Goal: Check status: Check status

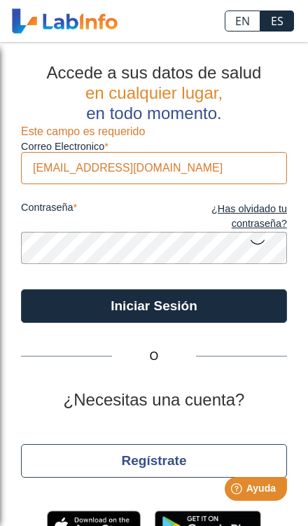
type input "[EMAIL_ADDRESS][DOMAIN_NAME]"
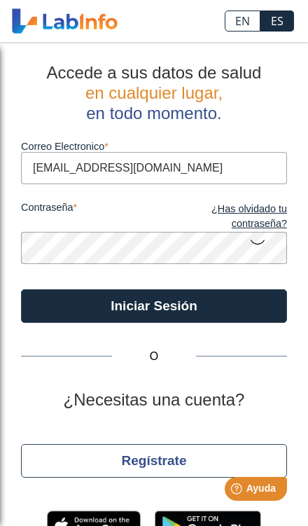
click at [154, 305] on button "Iniciar Sesión" at bounding box center [154, 306] width 266 height 34
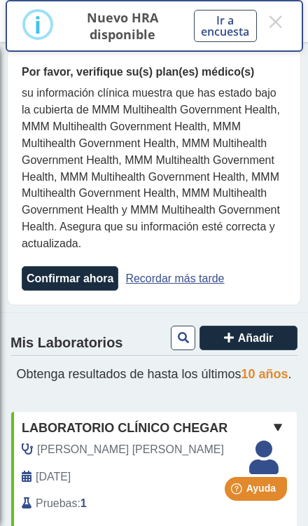
scroll to position [13, 0]
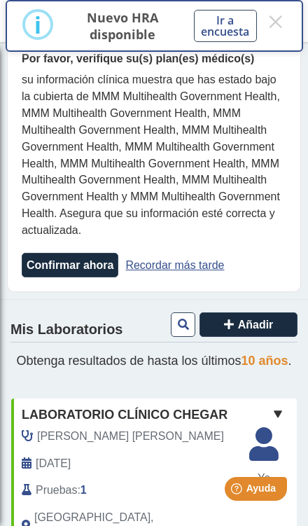
click at [111, 445] on span "[PERSON_NAME] [PERSON_NAME]" at bounding box center [130, 436] width 187 height 17
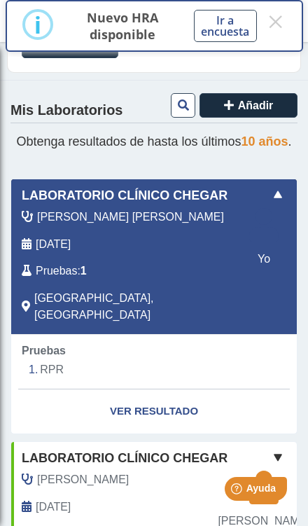
scroll to position [266, 0]
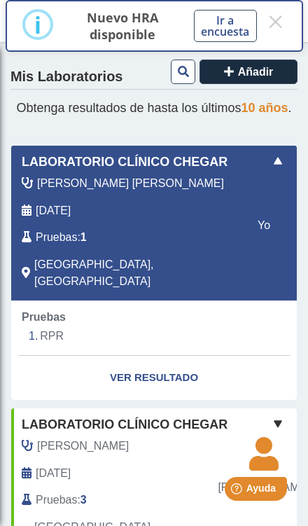
click at [193, 373] on link "Ver Resultado" at bounding box center [154, 378] width 286 height 44
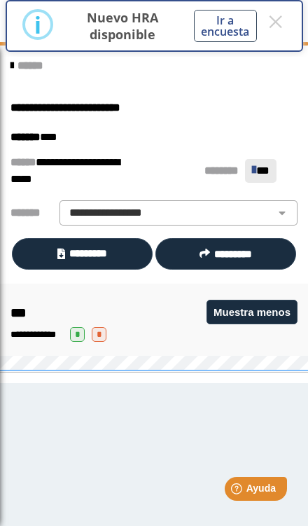
scroll to position [1, 0]
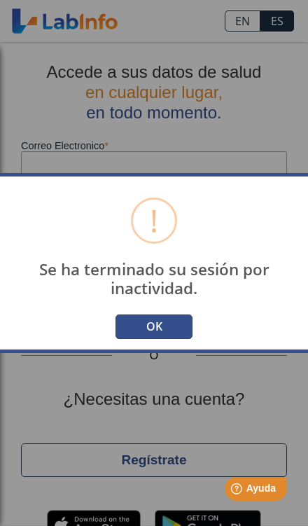
click at [139, 315] on button "OK" at bounding box center [154, 326] width 77 height 25
